Goal: Task Accomplishment & Management: Manage account settings

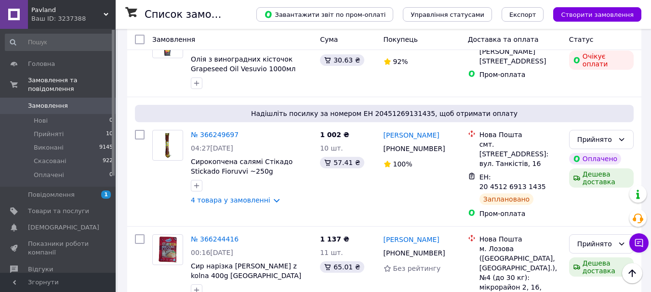
scroll to position [405, 0]
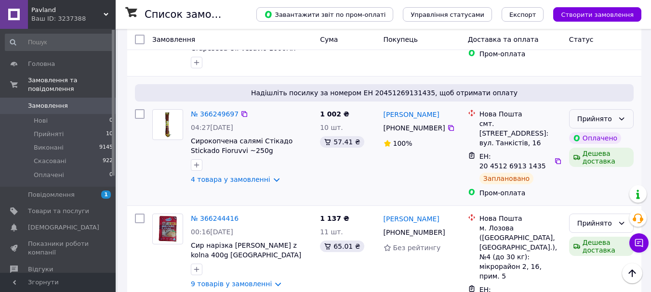
click at [609, 114] on div "Прийнято" at bounding box center [595, 119] width 37 height 11
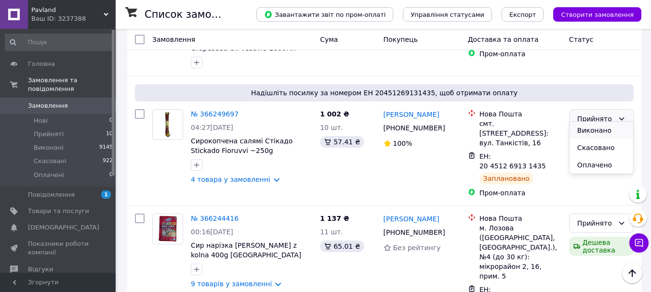
click at [593, 131] on li "Виконано" at bounding box center [601, 130] width 64 height 17
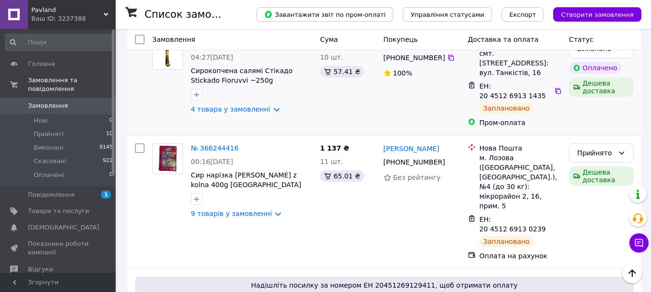
scroll to position [482, 0]
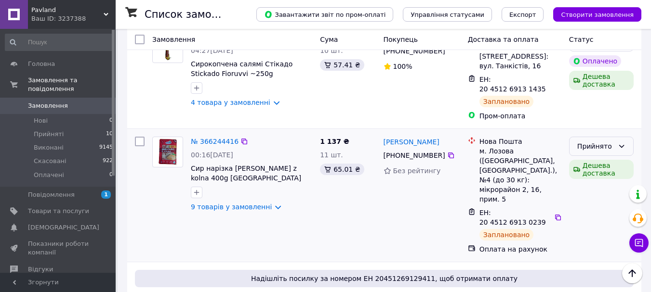
click at [594, 137] on div "Прийнято" at bounding box center [601, 146] width 65 height 19
click at [596, 143] on li "Виконано" at bounding box center [601, 144] width 64 height 17
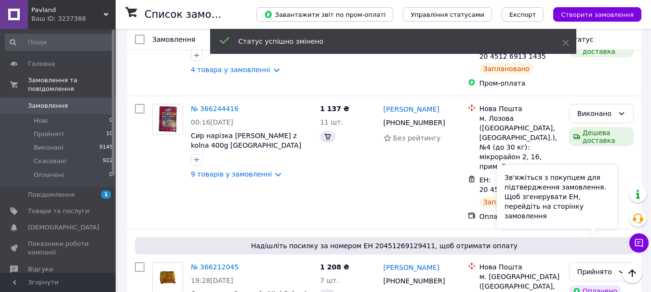
scroll to position [540, 0]
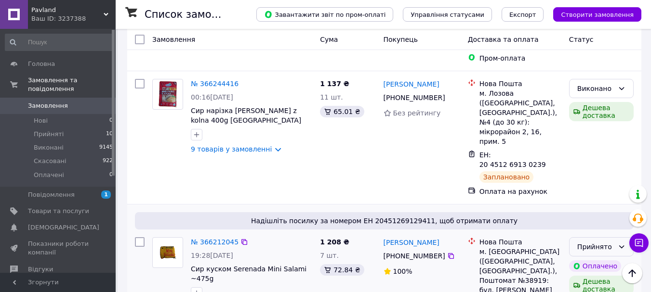
click at [604, 242] on div "Прийнято" at bounding box center [595, 247] width 37 height 11
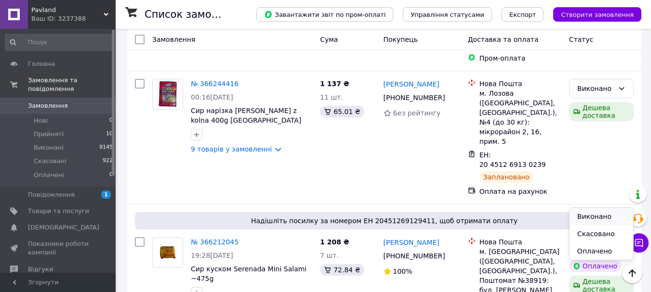
click at [597, 216] on li "Виконано" at bounding box center [601, 216] width 64 height 17
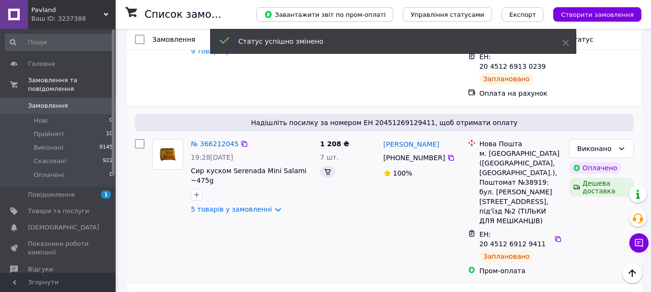
scroll to position [675, 0]
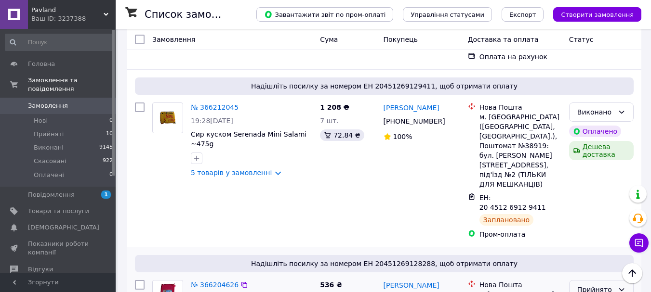
click at [582, 285] on div "Прийнято" at bounding box center [595, 290] width 37 height 11
click at [582, 228] on li "Виконано" at bounding box center [601, 230] width 64 height 17
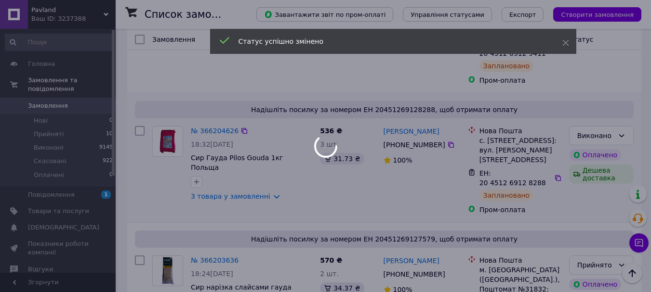
scroll to position [848, 0]
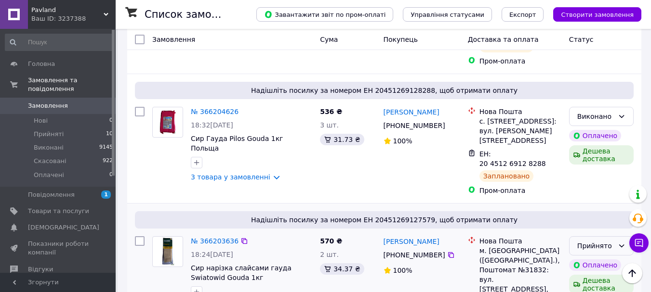
drag, startPoint x: 582, startPoint y: 229, endPoint x: 621, endPoint y: 144, distance: 93.5
click at [598, 241] on div "Прийнято" at bounding box center [595, 246] width 37 height 11
click at [592, 167] on li "Виконано" at bounding box center [601, 167] width 64 height 17
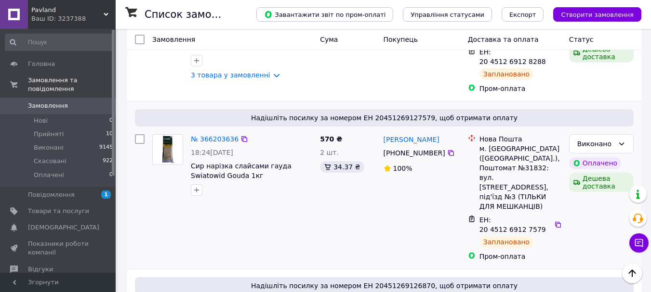
scroll to position [983, 0]
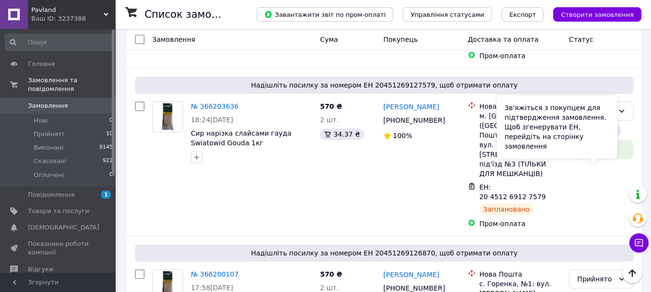
click at [600, 150] on div "Зв'яжіться з покупцем для підтвердження замовлення. Щоб згенерувати ЕН, перейді…" at bounding box center [557, 127] width 120 height 64
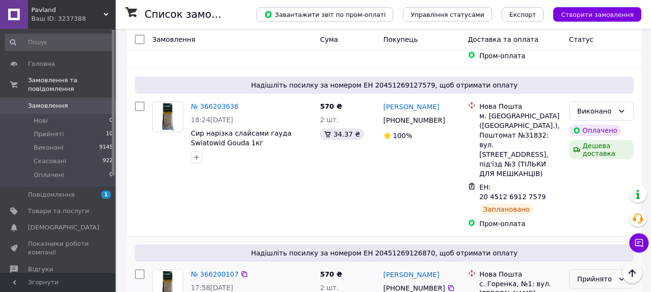
click at [620, 275] on icon at bounding box center [621, 279] width 8 height 8
click at [597, 171] on li "Виконано" at bounding box center [601, 171] width 64 height 17
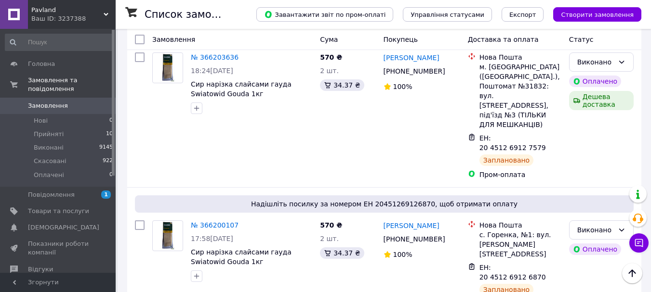
scroll to position [1041, 0]
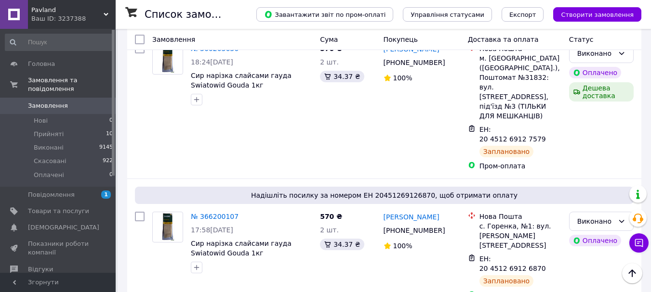
click at [588, 223] on li "Виконано" at bounding box center [601, 224] width 64 height 17
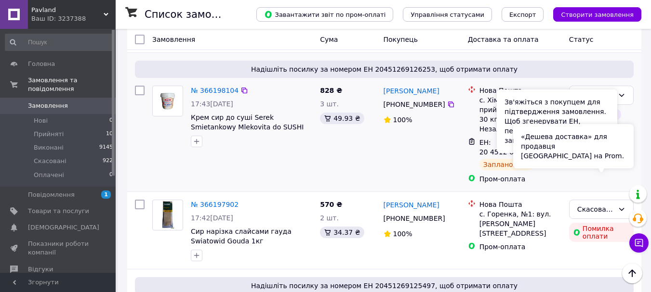
scroll to position [1310, 0]
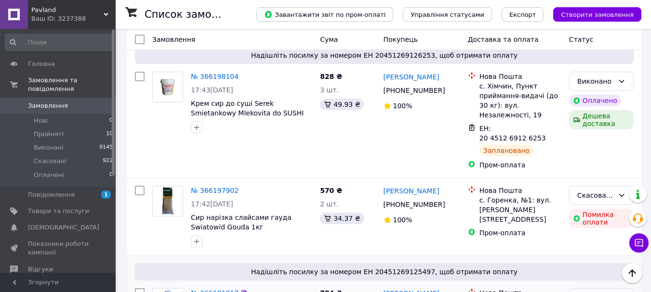
click at [603, 150] on li "Виконано" at bounding box center [601, 152] width 64 height 17
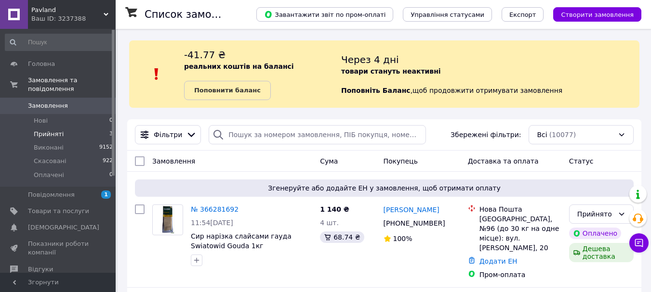
click at [59, 130] on span "Прийняті" at bounding box center [49, 134] width 30 height 9
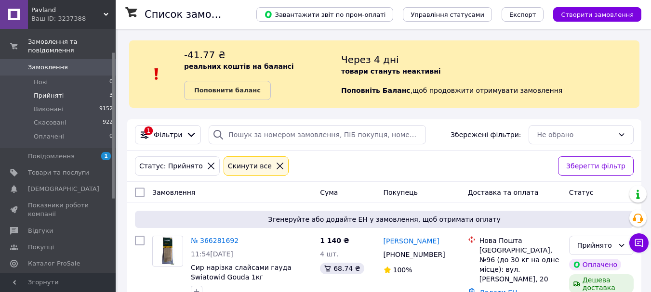
scroll to position [58, 0]
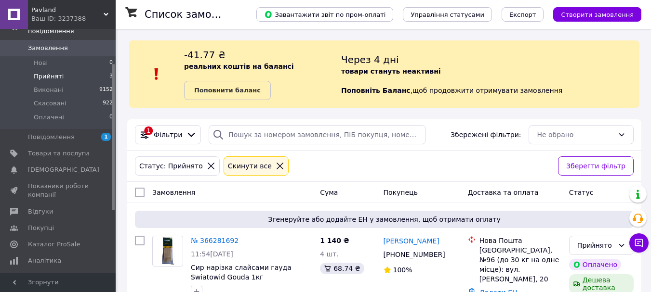
click at [324, 159] on div "Статус: Прийнято Cкинути все" at bounding box center [342, 166] width 419 height 23
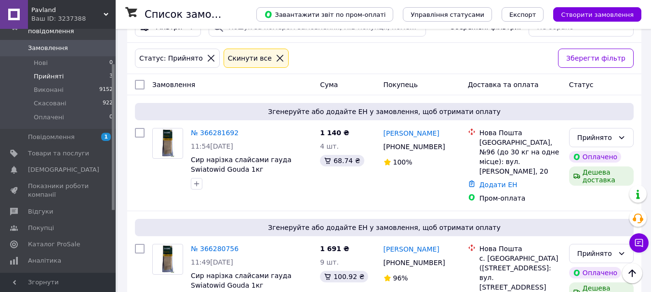
scroll to position [143, 0]
